Goal: Navigation & Orientation: Find specific page/section

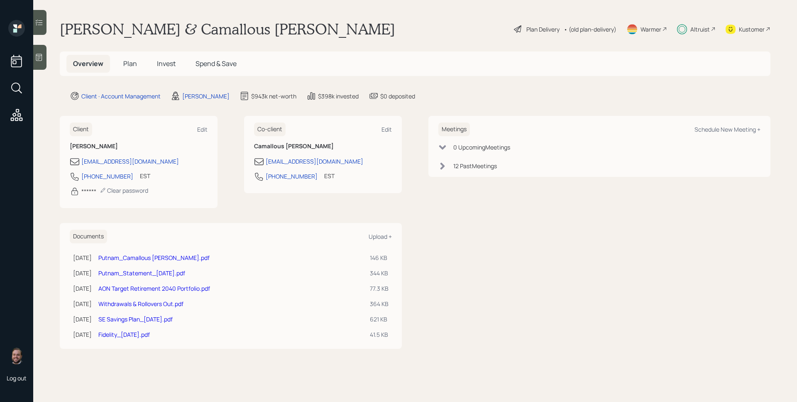
click at [698, 34] on div "Altruist" at bounding box center [696, 29] width 39 height 18
